Goal: Task Accomplishment & Management: Manage account settings

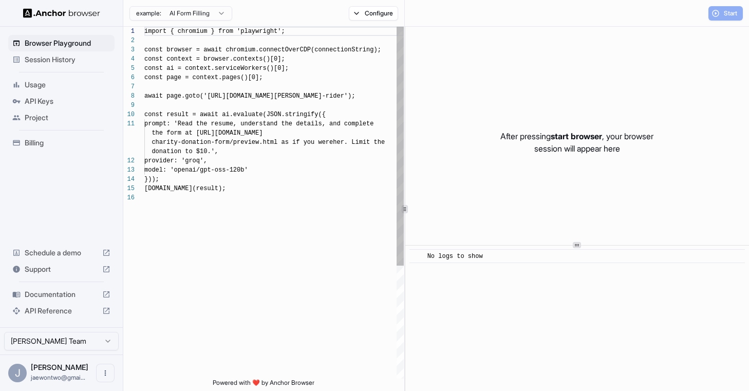
scroll to position [92, 0]
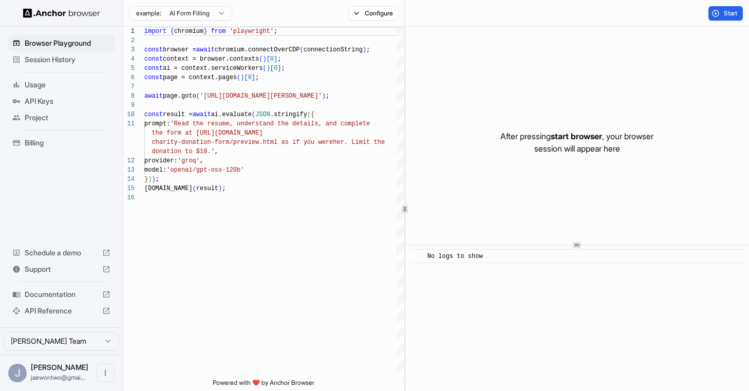
click at [83, 102] on span "API Keys" at bounding box center [68, 101] width 86 height 10
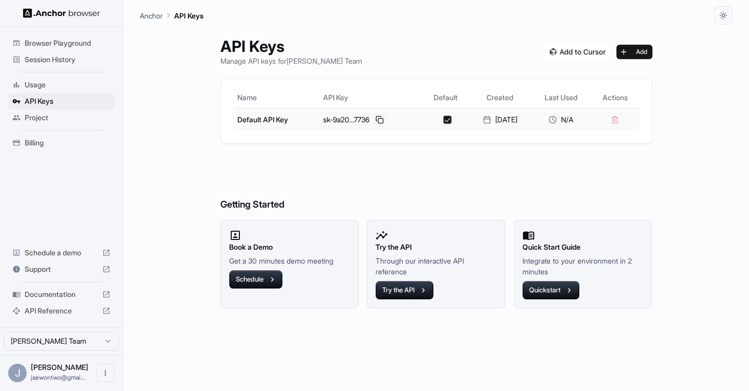
click at [375, 119] on button at bounding box center [379, 119] width 12 height 12
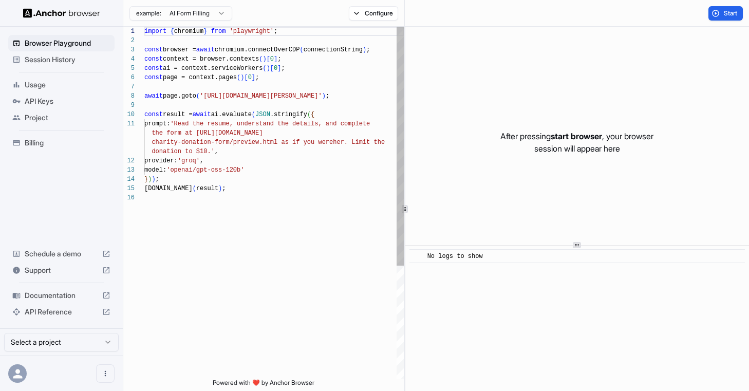
scroll to position [92, 0]
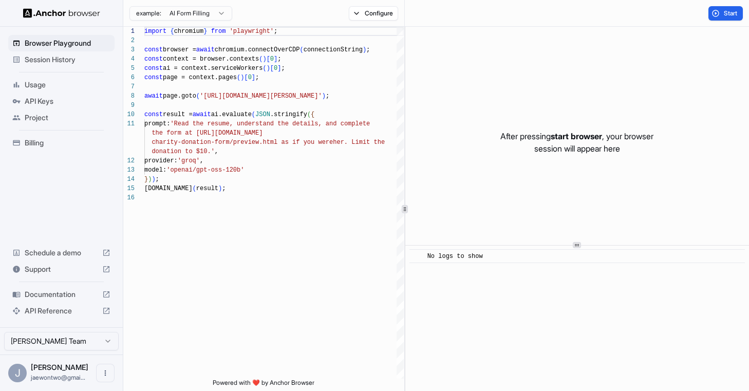
click at [78, 297] on span "Documentation" at bounding box center [61, 294] width 73 height 10
